Goal: Information Seeking & Learning: Learn about a topic

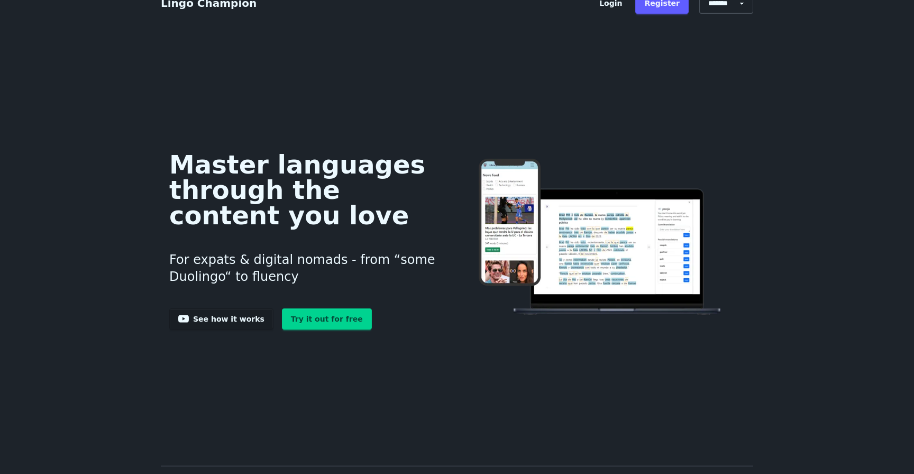
scroll to position [17, 0]
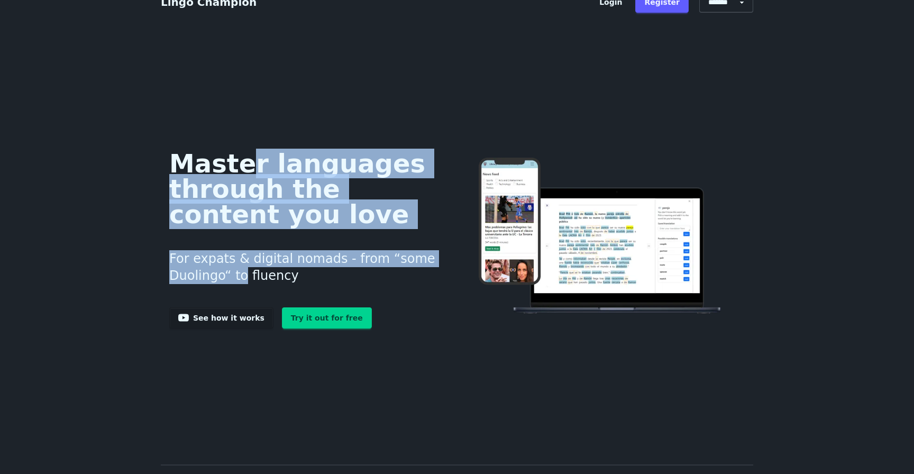
drag, startPoint x: 229, startPoint y: 167, endPoint x: 229, endPoint y: 277, distance: 110.1
click at [229, 277] on div "Master languages through the content you love For expats & digital nomads - fro…" at bounding box center [304, 236] width 271 height 184
click at [229, 276] on h3 "For expats & digital nomads - from “some Duolingo“ to fluency" at bounding box center [304, 267] width 271 height 59
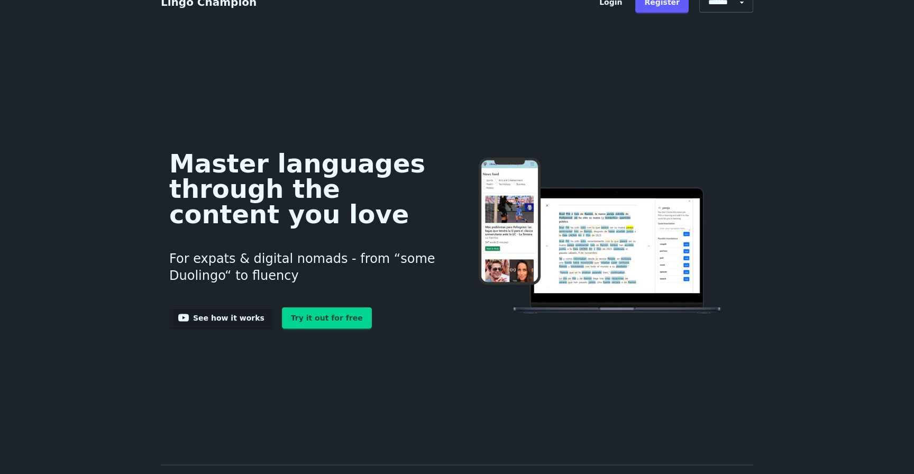
drag, startPoint x: 220, startPoint y: 288, endPoint x: 270, endPoint y: 158, distance: 139.3
click at [270, 158] on div "Master languages through the content you love For expats & digital nomads - fro…" at bounding box center [304, 236] width 271 height 184
click at [270, 158] on h1 "Master languages through the content you love" at bounding box center [304, 189] width 271 height 76
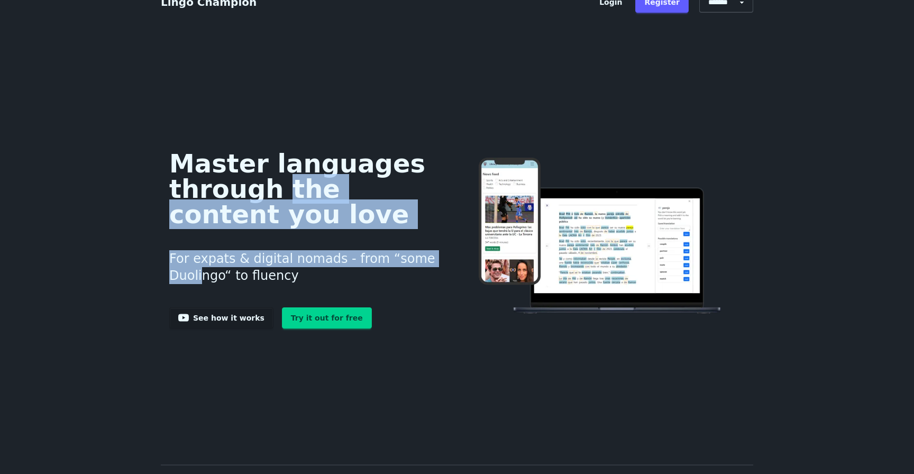
drag, startPoint x: 194, startPoint y: 280, endPoint x: 264, endPoint y: 186, distance: 118.0
click at [264, 188] on div "Master languages through the content you love For expats & digital nomads - fro…" at bounding box center [304, 236] width 271 height 184
click at [264, 186] on h1 "Master languages through the content you love" at bounding box center [304, 189] width 271 height 76
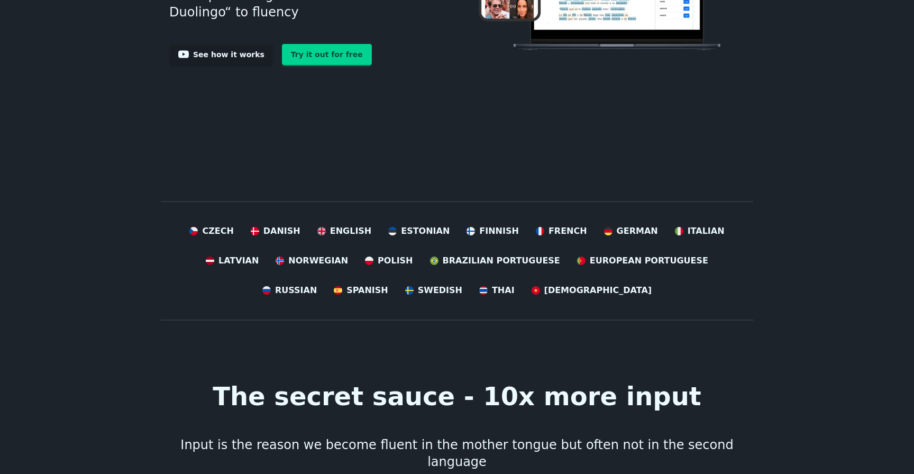
scroll to position [279, 0]
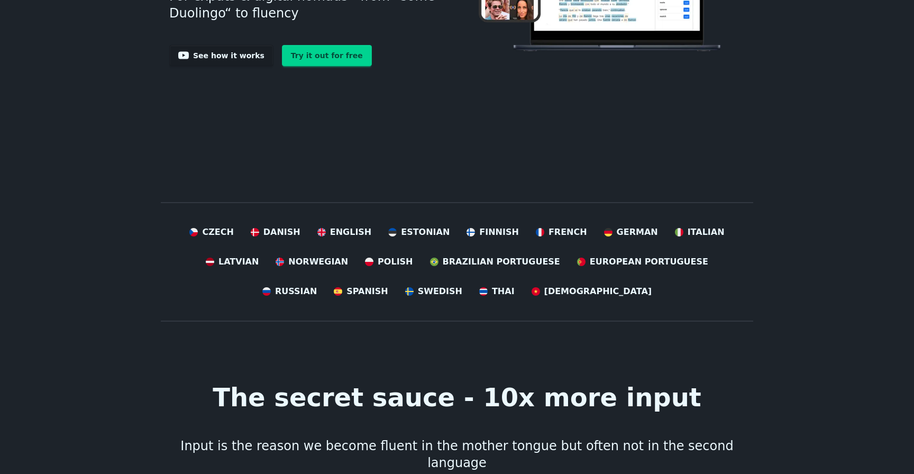
click at [240, 49] on link "See how it works" at bounding box center [221, 55] width 104 height 21
